Goal: Transaction & Acquisition: Purchase product/service

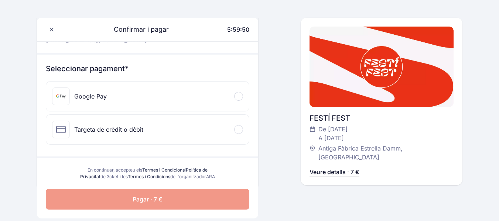
scroll to position [64, 0]
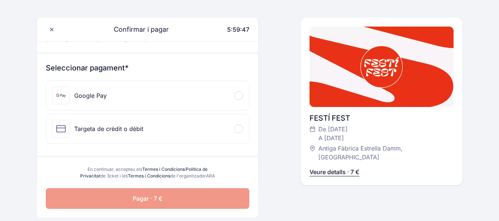
click at [93, 133] on div "Targeta de crèdit o dèbit" at bounding box center [108, 128] width 69 height 9
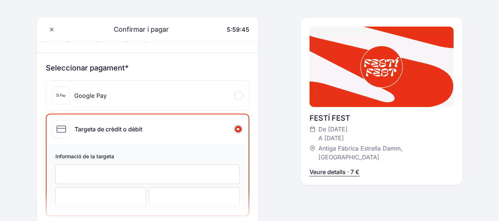
click at [110, 179] on div at bounding box center [147, 175] width 184 height 20
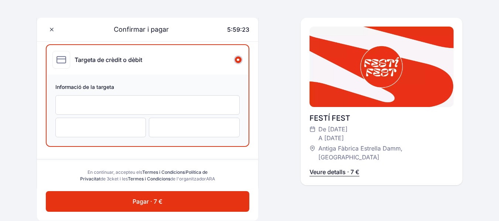
scroll to position [146, 0]
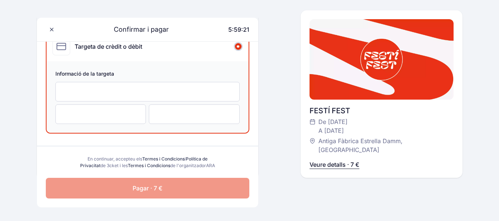
click at [230, 196] on button "Pagar · 7 €" at bounding box center [147, 188] width 203 height 21
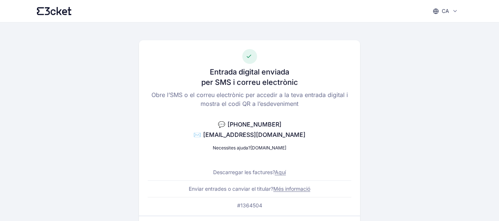
click at [286, 172] on link "Aquí" at bounding box center [280, 172] width 11 height 6
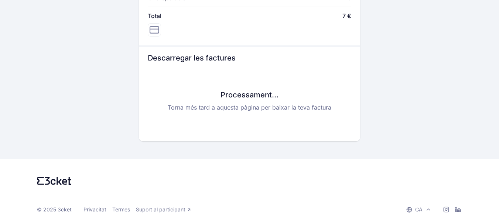
scroll to position [415, 0]
